Goal: Find specific page/section: Find specific page/section

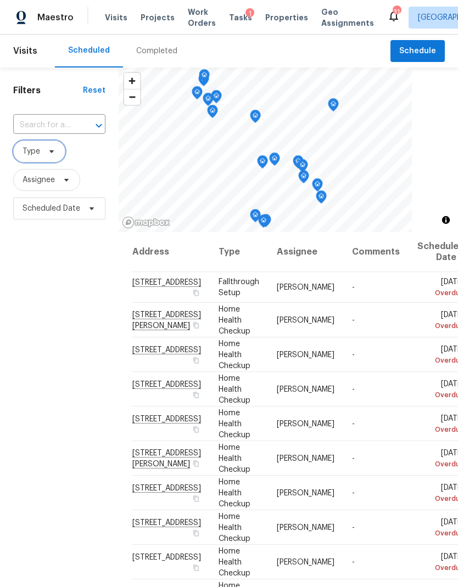
click at [48, 152] on icon at bounding box center [51, 151] width 9 height 9
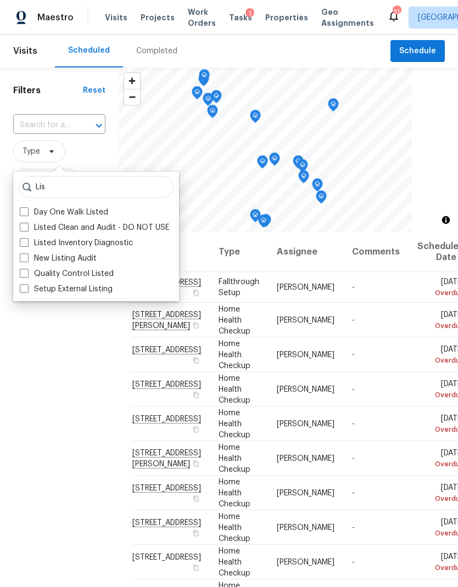
type input "Lis"
click at [94, 244] on label "Listed Inventory Diagnostic" at bounding box center [76, 243] width 113 height 11
click at [27, 244] on input "Listed Inventory Diagnostic" at bounding box center [23, 241] width 7 height 7
checkbox input "true"
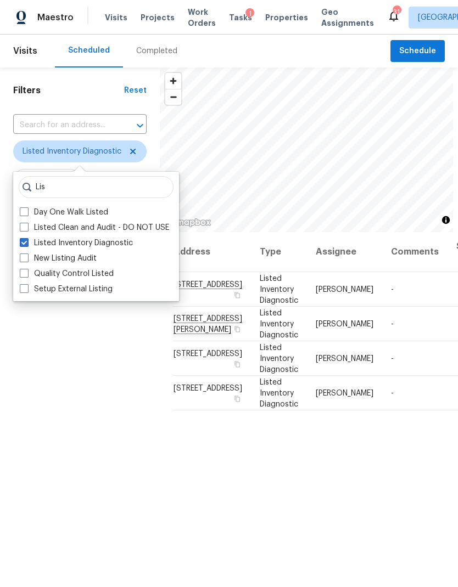
click at [93, 471] on div "Filters Reset ​ Listed Inventory Diagnostic Assignee Scheduled Date" at bounding box center [80, 384] width 160 height 634
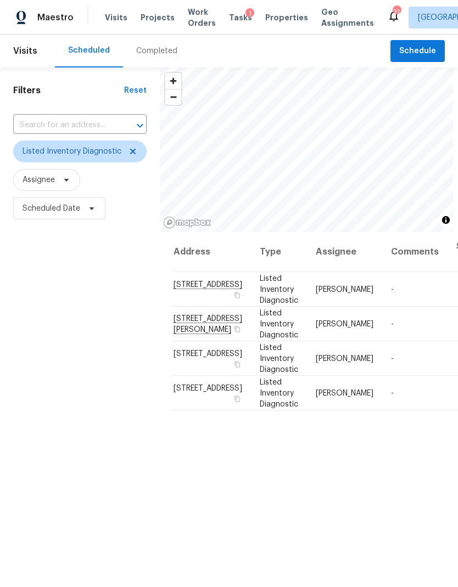
click at [0, 0] on icon at bounding box center [0, 0] width 0 height 0
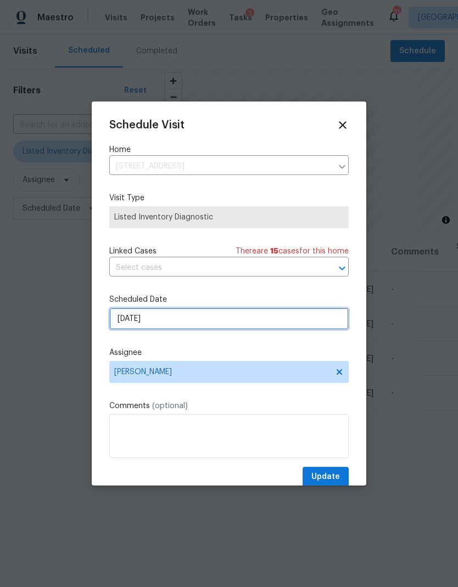
click at [200, 322] on input "[DATE]" at bounding box center [228, 319] width 239 height 22
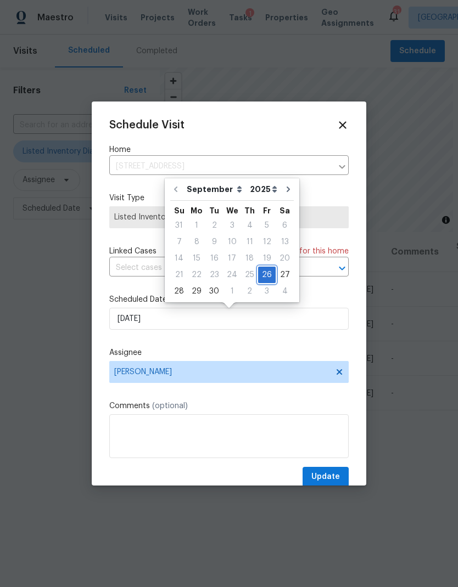
click at [263, 273] on div "26" at bounding box center [267, 274] width 18 height 15
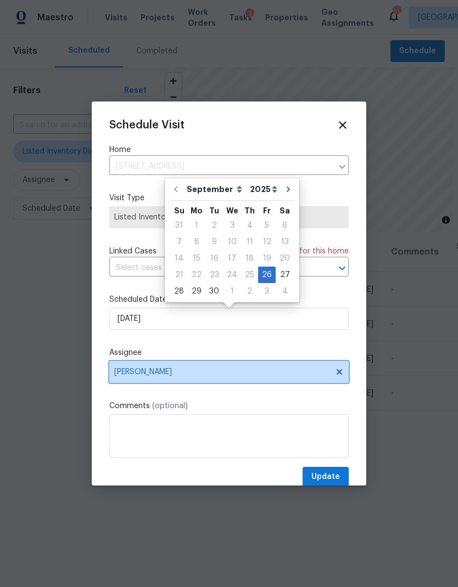
click at [213, 381] on span "[PERSON_NAME]" at bounding box center [228, 372] width 239 height 22
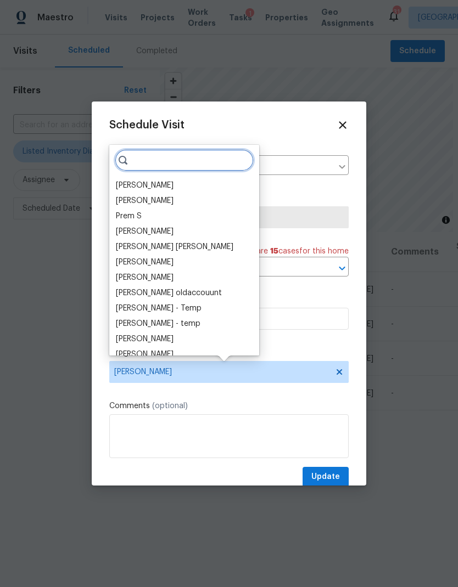
click at [140, 154] on input "search" at bounding box center [184, 160] width 139 height 22
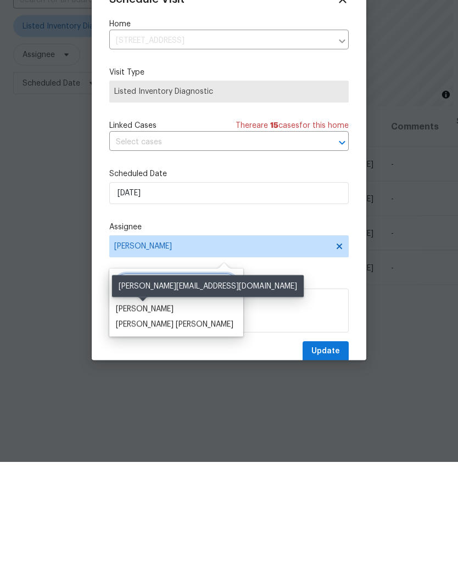
type input "Car"
click at [147, 429] on div "[PERSON_NAME]" at bounding box center [145, 434] width 58 height 11
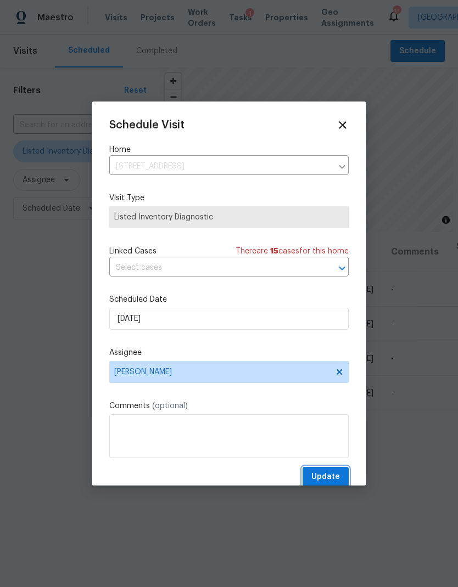
click at [323, 474] on span "Update" at bounding box center [325, 477] width 29 height 14
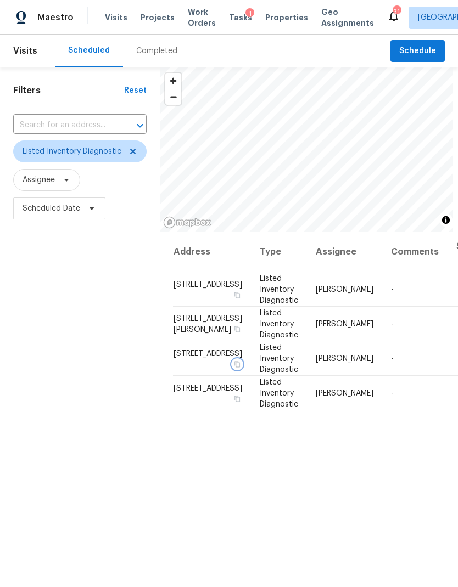
click at [234, 367] on icon "button" at bounding box center [237, 363] width 7 height 7
click at [188, 14] on span "Work Orders" at bounding box center [202, 18] width 28 height 22
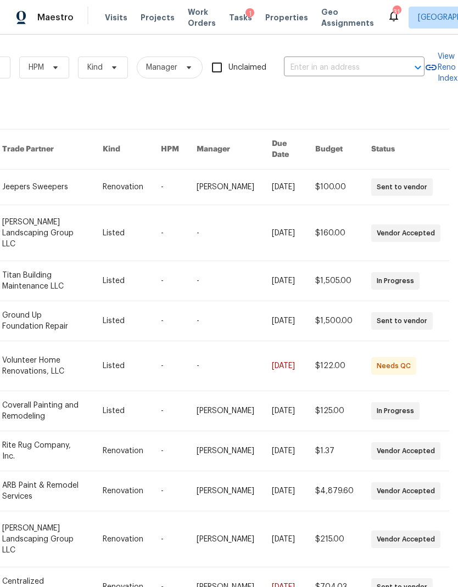
scroll to position [0, 180]
click at [323, 64] on input "text" at bounding box center [339, 67] width 110 height 17
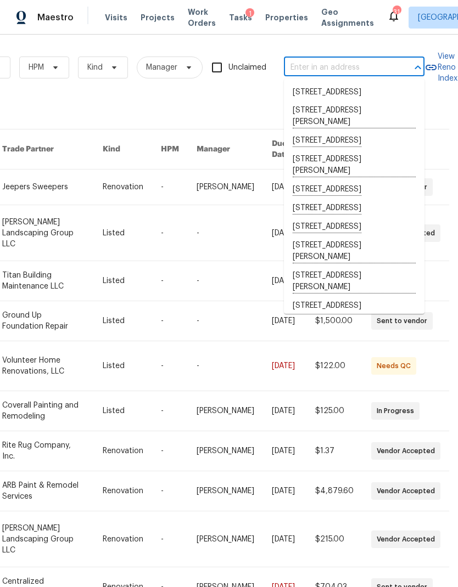
click at [322, 65] on input "text" at bounding box center [339, 67] width 110 height 17
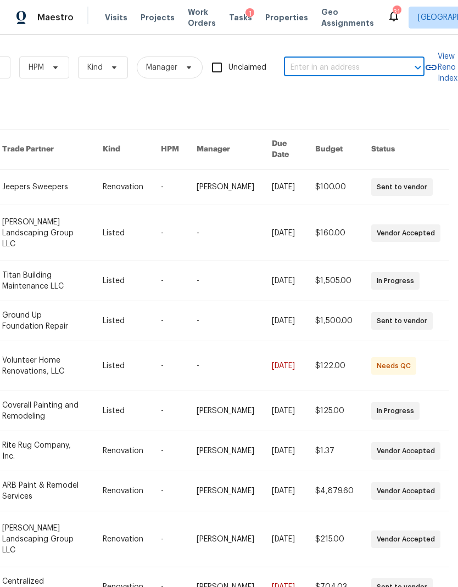
paste input "[STREET_ADDRESS]"
type input "[STREET_ADDRESS]"
click at [341, 96] on li "[STREET_ADDRESS]" at bounding box center [354, 92] width 140 height 19
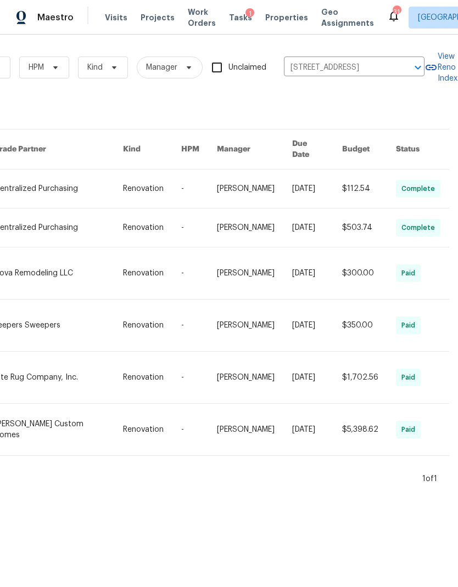
click at [52, 173] on link at bounding box center [59, 189] width 128 height 38
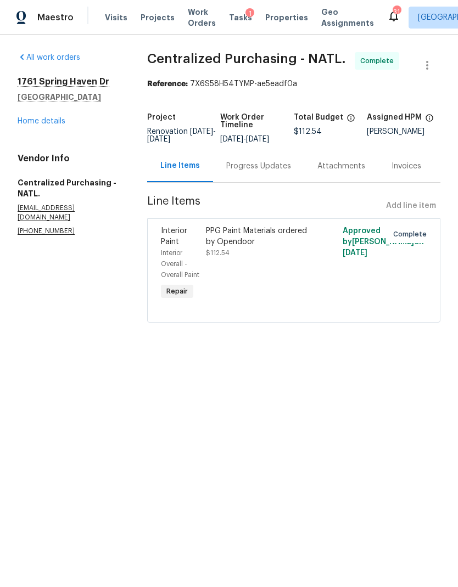
click at [32, 124] on link "Home details" at bounding box center [42, 121] width 48 height 8
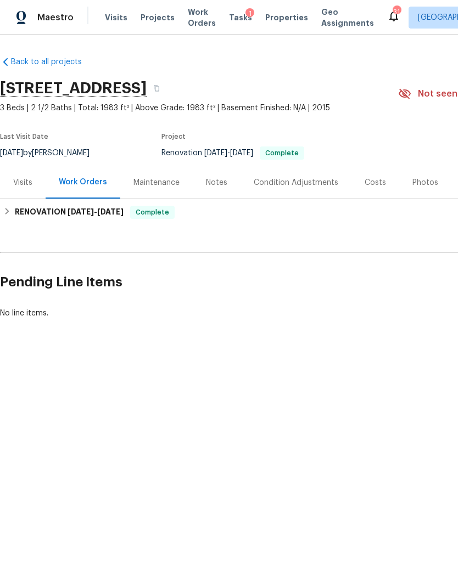
click at [18, 184] on div "Visits" at bounding box center [22, 182] width 19 height 11
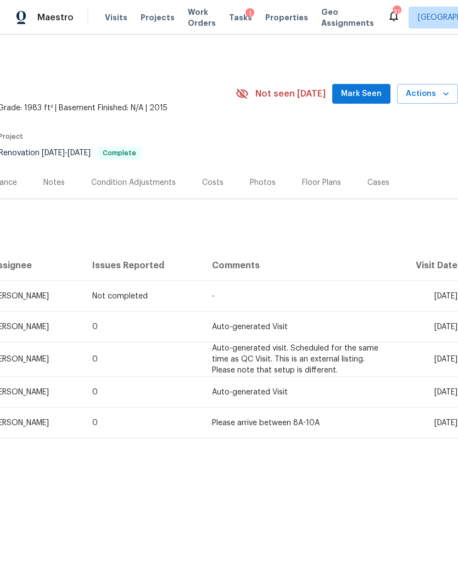
scroll to position [0, 162]
click at [225, 176] on div "Costs" at bounding box center [213, 182] width 48 height 32
